Goal: Use online tool/utility

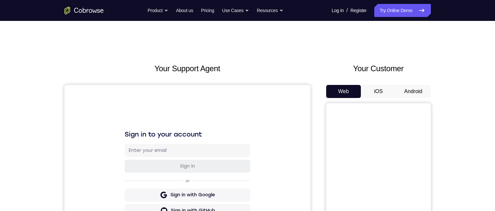
click at [416, 92] on button "Android" at bounding box center [413, 91] width 35 height 13
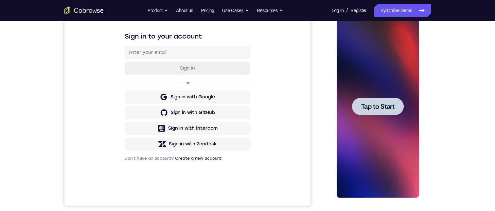
click at [373, 106] on span "Tap to Start" at bounding box center [377, 106] width 33 height 7
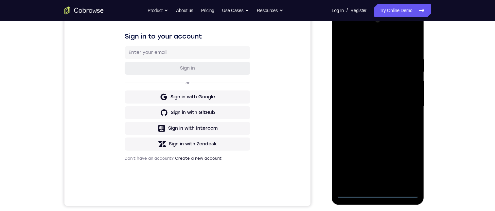
click at [379, 192] on div at bounding box center [378, 106] width 82 height 183
click at [408, 163] on div at bounding box center [378, 106] width 82 height 183
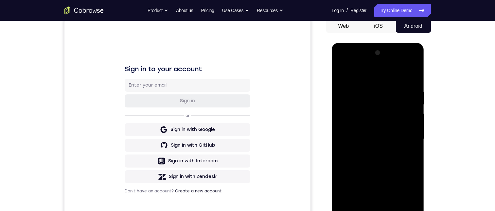
drag, startPoint x: 367, startPoint y: 77, endPoint x: 757, endPoint y: 135, distance: 394.0
click at [367, 77] on div at bounding box center [378, 139] width 82 height 183
click at [403, 134] on div at bounding box center [378, 139] width 82 height 183
click at [369, 150] on div at bounding box center [378, 139] width 82 height 183
click at [368, 132] on div at bounding box center [378, 139] width 82 height 183
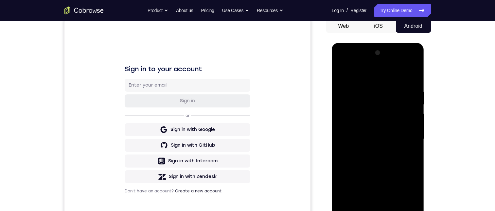
click at [366, 122] on div at bounding box center [378, 139] width 82 height 183
click at [412, 124] on div at bounding box center [378, 139] width 82 height 183
click at [393, 141] on div at bounding box center [378, 139] width 82 height 183
click at [385, 165] on div at bounding box center [378, 139] width 82 height 183
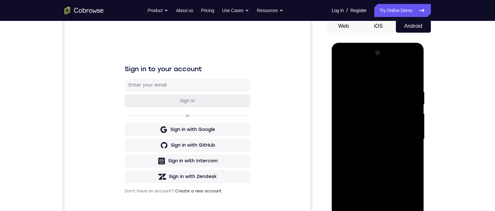
click at [375, 157] on div at bounding box center [378, 139] width 82 height 183
click at [378, 160] on div at bounding box center [378, 139] width 82 height 183
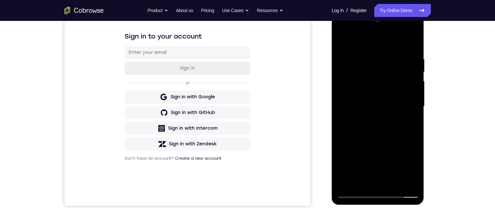
click at [376, 133] on div at bounding box center [378, 106] width 82 height 183
click at [368, 58] on div at bounding box center [378, 106] width 82 height 183
click at [401, 180] on div at bounding box center [378, 106] width 82 height 183
click at [380, 178] on div at bounding box center [378, 106] width 82 height 183
click at [406, 78] on div at bounding box center [378, 106] width 82 height 183
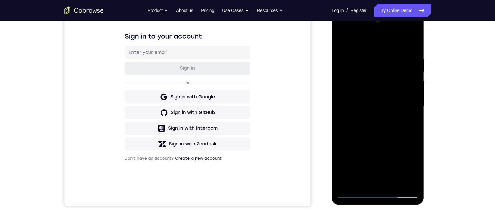
click at [411, 183] on div at bounding box center [378, 106] width 82 height 183
click at [407, 44] on div at bounding box center [378, 106] width 82 height 183
click at [391, 180] on div at bounding box center [378, 106] width 82 height 183
click at [411, 180] on div at bounding box center [378, 106] width 82 height 183
click at [411, 44] on div at bounding box center [378, 106] width 82 height 183
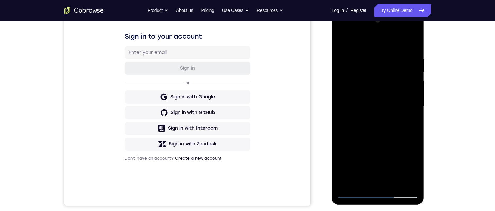
click at [412, 42] on div at bounding box center [378, 106] width 82 height 183
click at [395, 183] on div at bounding box center [378, 106] width 82 height 183
click at [379, 141] on div at bounding box center [378, 106] width 82 height 183
click at [345, 41] on div at bounding box center [378, 106] width 82 height 183
drag, startPoint x: 395, startPoint y: 95, endPoint x: 400, endPoint y: 75, distance: 20.7
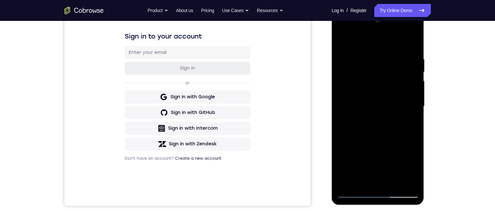
click at [399, 73] on div at bounding box center [378, 106] width 82 height 183
drag, startPoint x: 398, startPoint y: 154, endPoint x: 404, endPoint y: 90, distance: 64.7
click at [404, 91] on div at bounding box center [378, 106] width 82 height 183
drag, startPoint x: 392, startPoint y: 136, endPoint x: 395, endPoint y: 107, distance: 29.3
click at [395, 107] on div at bounding box center [378, 106] width 82 height 183
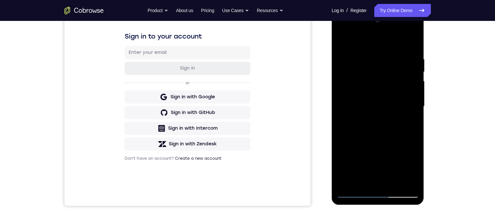
click at [379, 126] on div at bounding box center [378, 106] width 82 height 183
click at [341, 166] on div at bounding box center [378, 106] width 82 height 183
drag, startPoint x: 381, startPoint y: 159, endPoint x: 394, endPoint y: 102, distance: 58.7
click at [394, 102] on div at bounding box center [378, 106] width 82 height 183
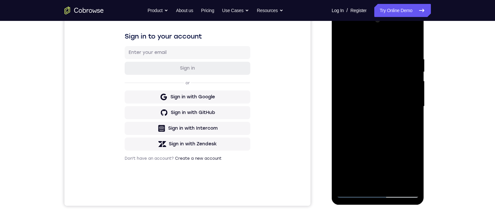
drag, startPoint x: 377, startPoint y: 153, endPoint x: 384, endPoint y: 89, distance: 64.8
click at [384, 88] on div at bounding box center [378, 106] width 82 height 183
drag, startPoint x: 380, startPoint y: 123, endPoint x: 388, endPoint y: 89, distance: 35.4
click at [387, 89] on div at bounding box center [378, 106] width 82 height 183
drag, startPoint x: 392, startPoint y: 138, endPoint x: 399, endPoint y: 108, distance: 30.9
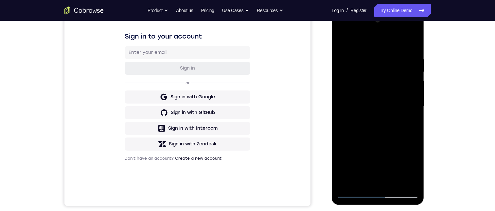
click at [399, 108] on div at bounding box center [378, 106] width 82 height 183
drag, startPoint x: 392, startPoint y: 136, endPoint x: 393, endPoint y: 107, distance: 28.8
click at [392, 108] on div at bounding box center [378, 106] width 82 height 183
drag, startPoint x: 384, startPoint y: 142, endPoint x: 391, endPoint y: 100, distance: 43.0
click at [390, 102] on div at bounding box center [378, 106] width 82 height 183
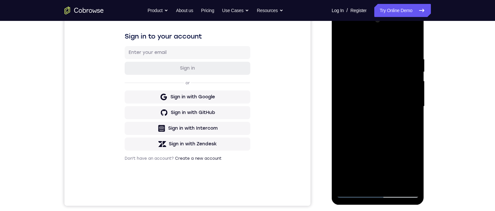
click at [451, 119] on div "Your Support Agent Your Customer Web iOS Android Next Steps We’d be happy to gi…" at bounding box center [247, 138] width 419 height 431
click at [414, 144] on div at bounding box center [378, 106] width 82 height 183
drag, startPoint x: 401, startPoint y: 137, endPoint x: 400, endPoint y: 103, distance: 34.7
click at [401, 103] on div at bounding box center [378, 106] width 82 height 183
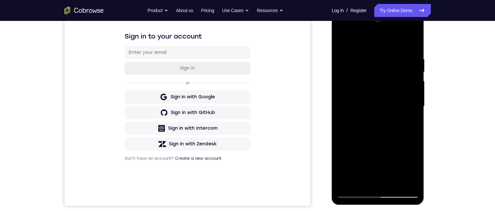
drag, startPoint x: 397, startPoint y: 131, endPoint x: 400, endPoint y: 93, distance: 37.4
click at [400, 94] on div at bounding box center [378, 106] width 82 height 183
drag, startPoint x: 395, startPoint y: 131, endPoint x: 399, endPoint y: 101, distance: 30.7
click at [399, 99] on div at bounding box center [378, 106] width 82 height 183
drag, startPoint x: 393, startPoint y: 151, endPoint x: 399, endPoint y: 103, distance: 48.1
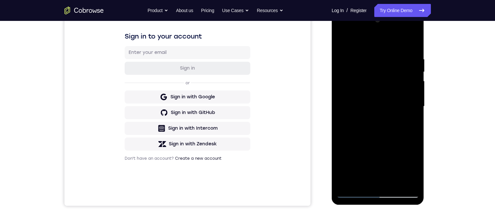
click at [399, 104] on div at bounding box center [378, 106] width 82 height 183
drag, startPoint x: 393, startPoint y: 148, endPoint x: 399, endPoint y: 113, distance: 35.5
click at [398, 115] on div at bounding box center [378, 106] width 82 height 183
click at [415, 108] on div at bounding box center [378, 106] width 82 height 183
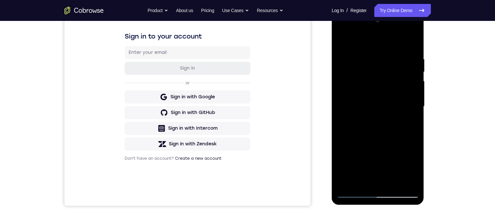
click at [415, 108] on div at bounding box center [378, 106] width 82 height 183
click at [413, 108] on div at bounding box center [378, 106] width 82 height 183
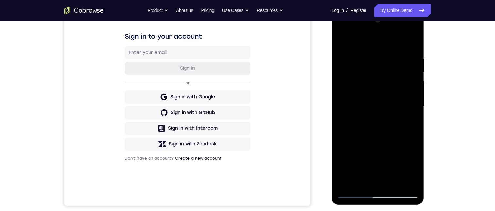
click at [413, 108] on div at bounding box center [378, 106] width 82 height 183
